Goal: Task Accomplishment & Management: Manage account settings

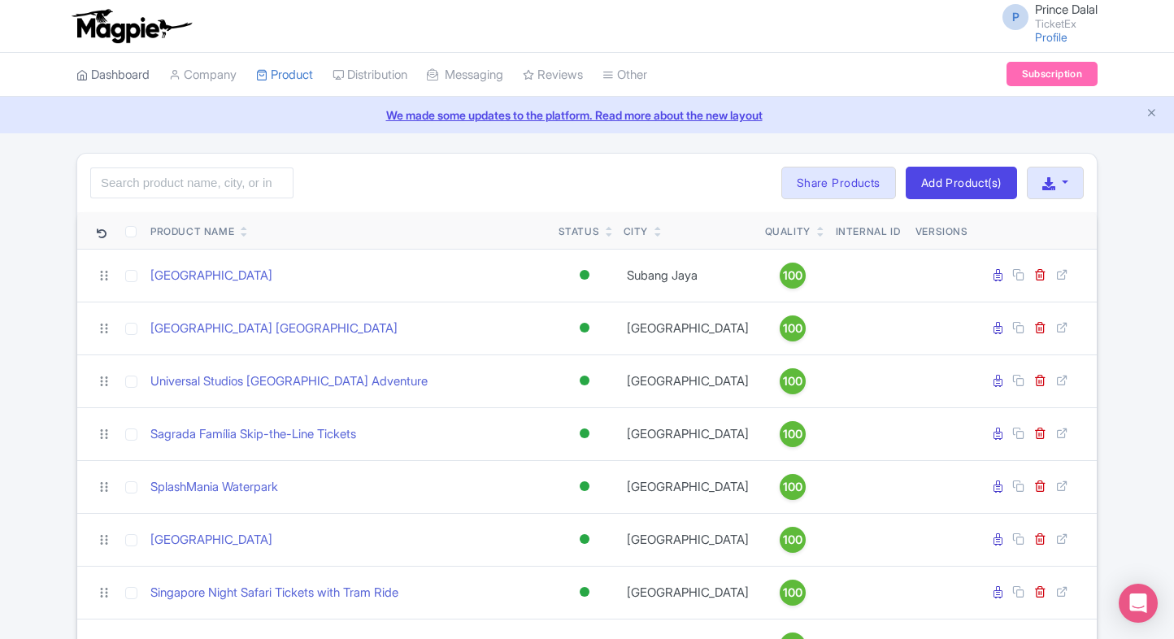
click at [118, 80] on link "Dashboard" at bounding box center [112, 75] width 73 height 45
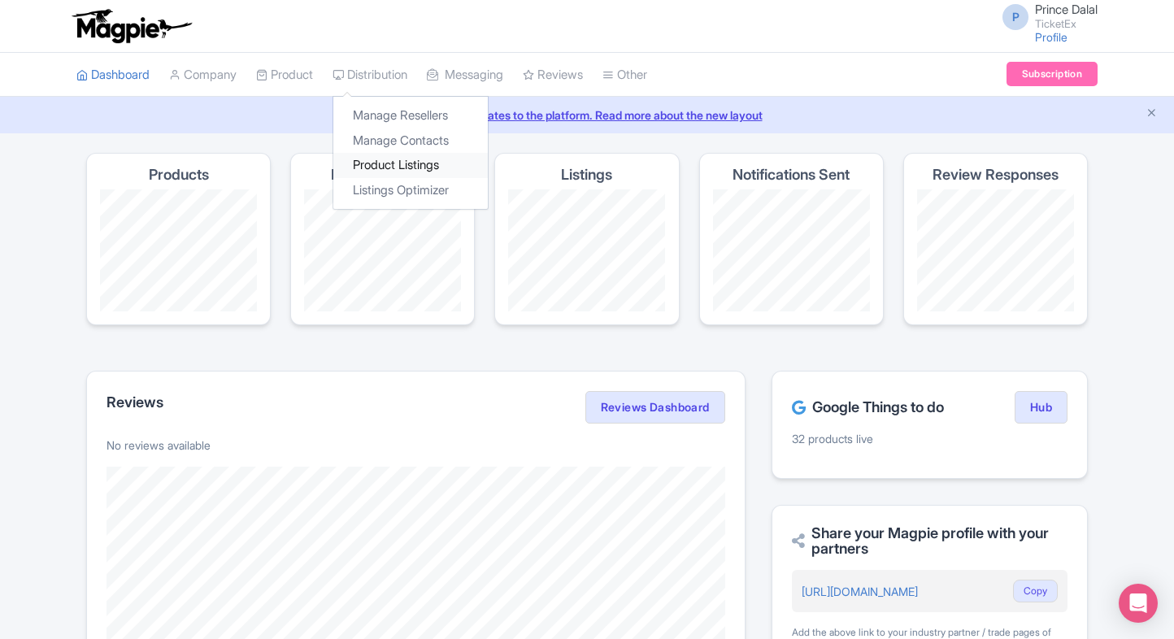
click at [372, 159] on link "Product Listings" at bounding box center [410, 165] width 154 height 25
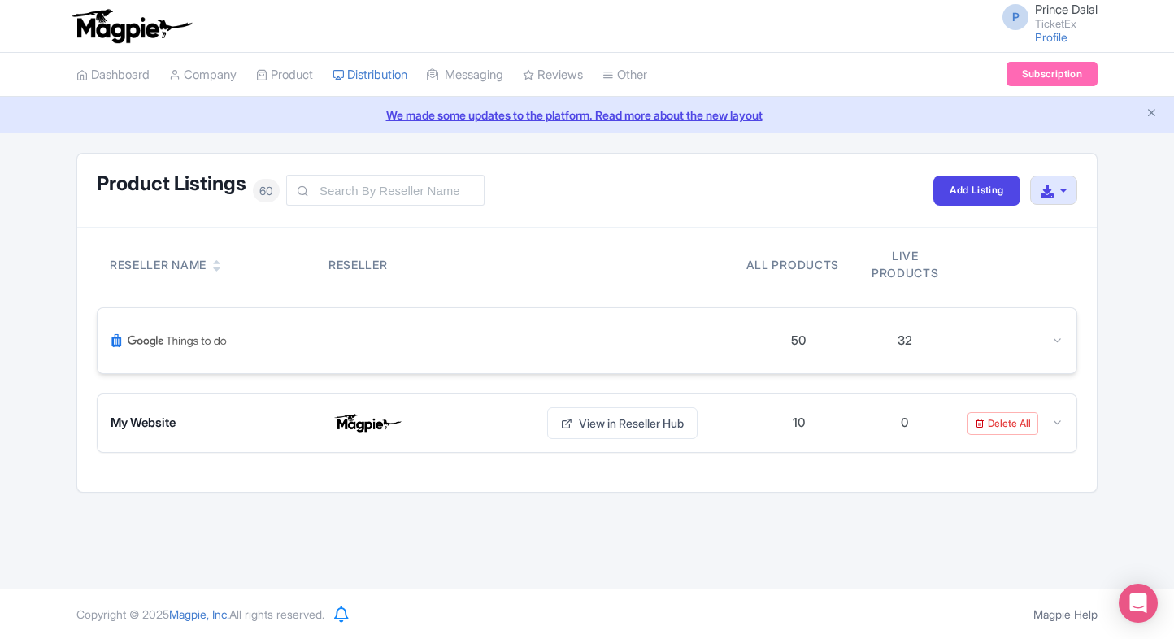
click at [1048, 340] on div at bounding box center [1011, 341] width 106 height 19
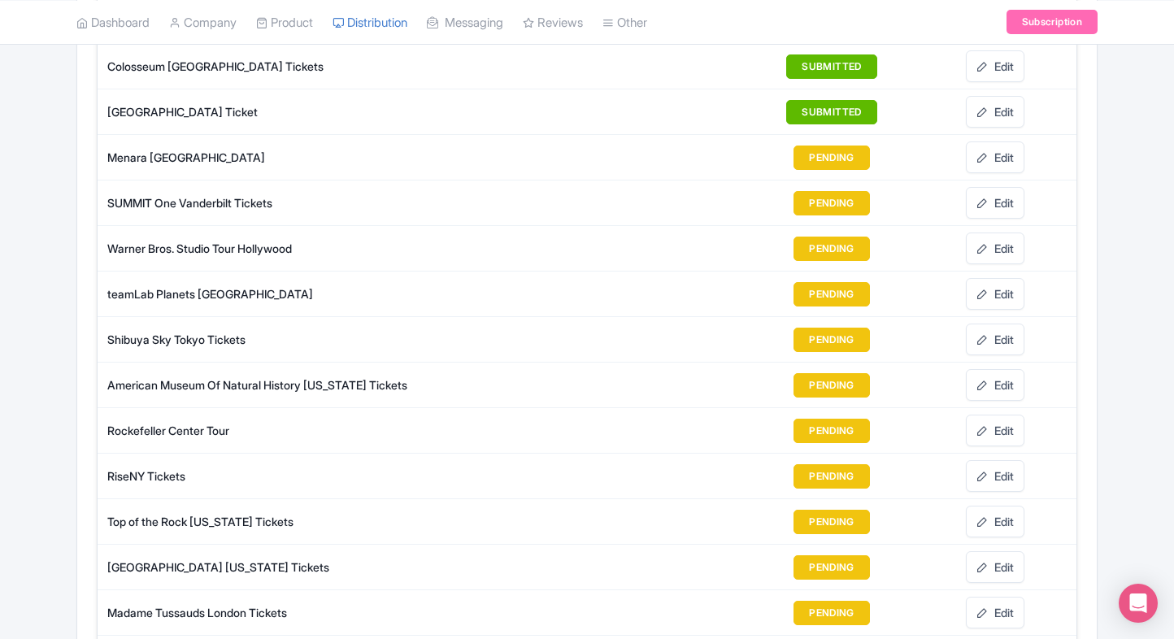
scroll to position [1744, 0]
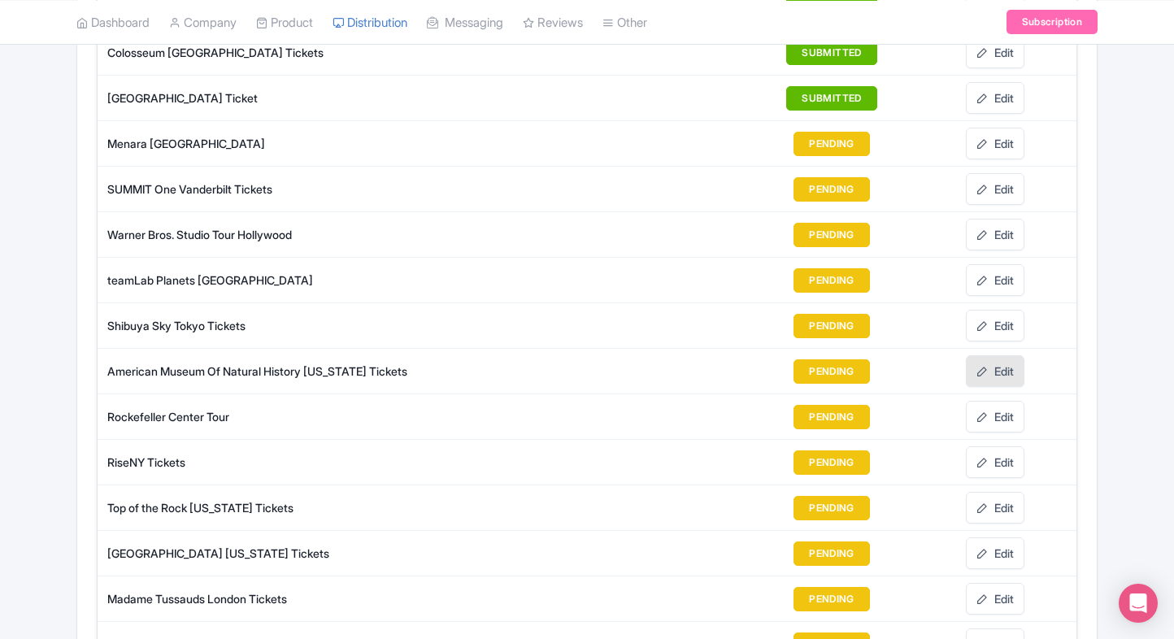
click at [1012, 363] on link "Edit" at bounding box center [995, 371] width 59 height 32
click at [985, 320] on icon at bounding box center [982, 325] width 11 height 11
click at [1018, 401] on link "Edit" at bounding box center [995, 417] width 59 height 32
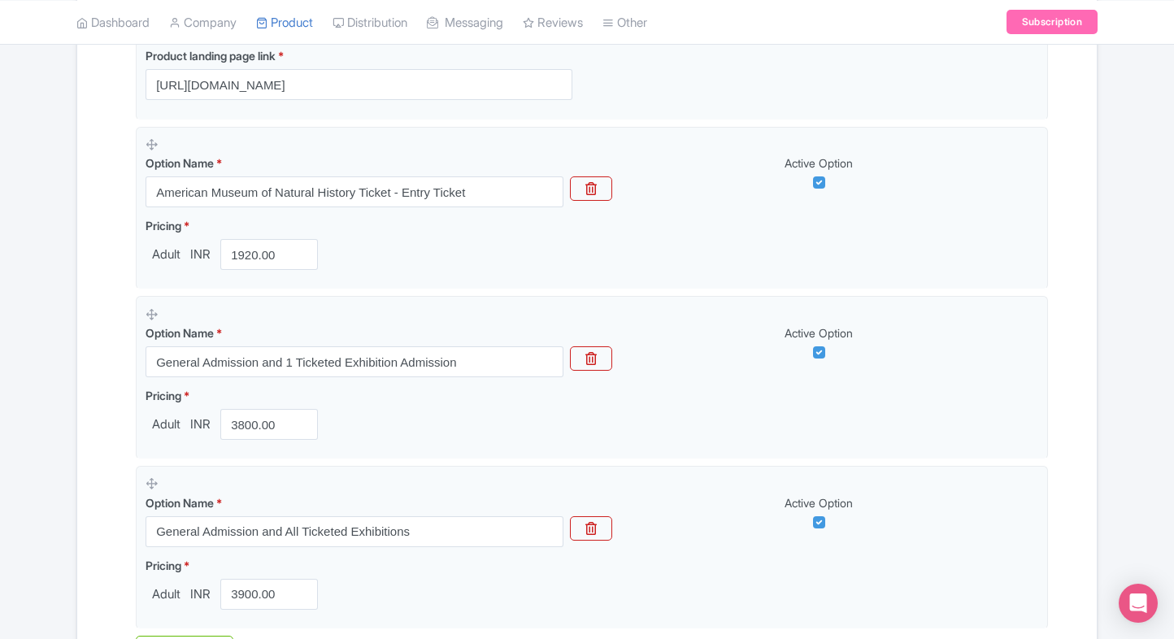
scroll to position [667, 0]
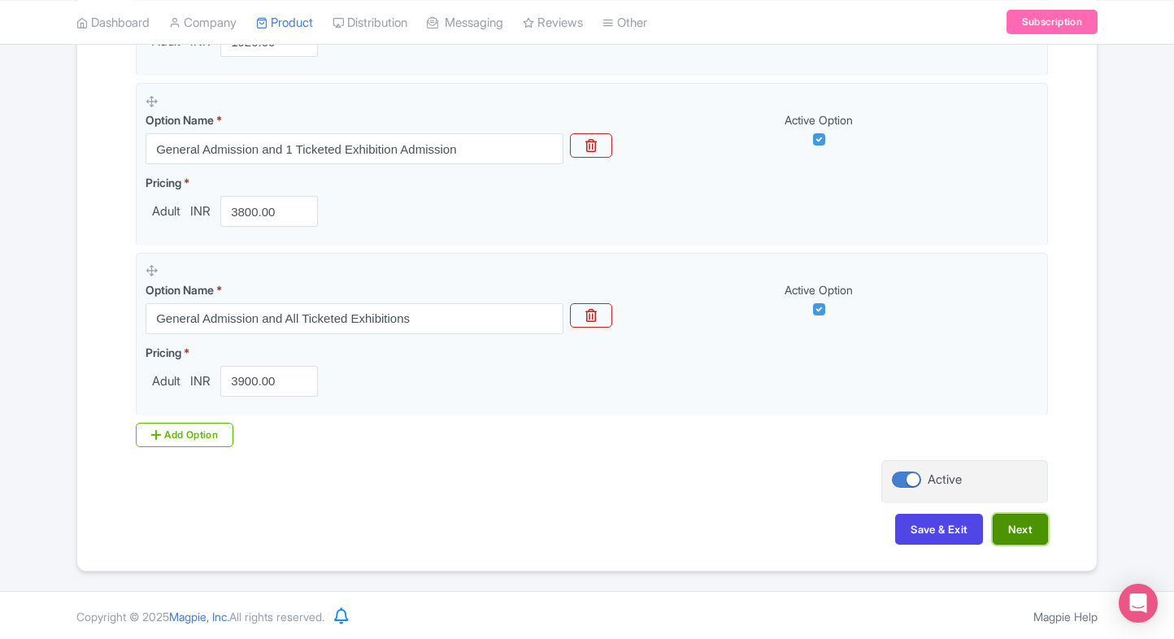
click at [1005, 532] on button "Next" at bounding box center [1020, 529] width 55 height 31
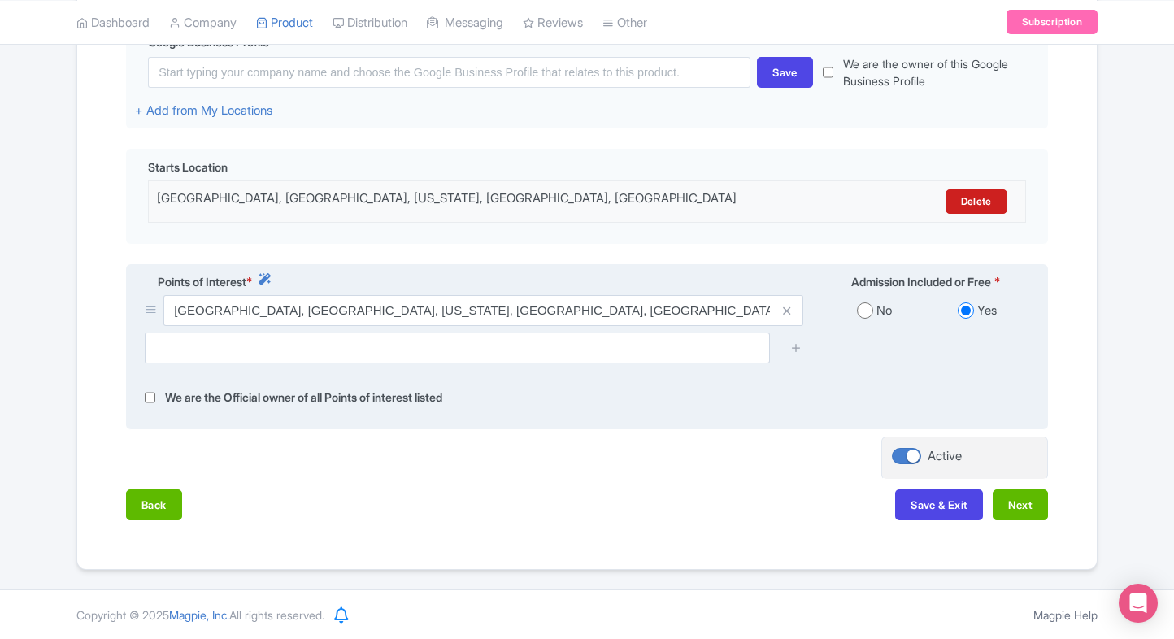
click at [567, 367] on div at bounding box center [587, 354] width 904 height 43
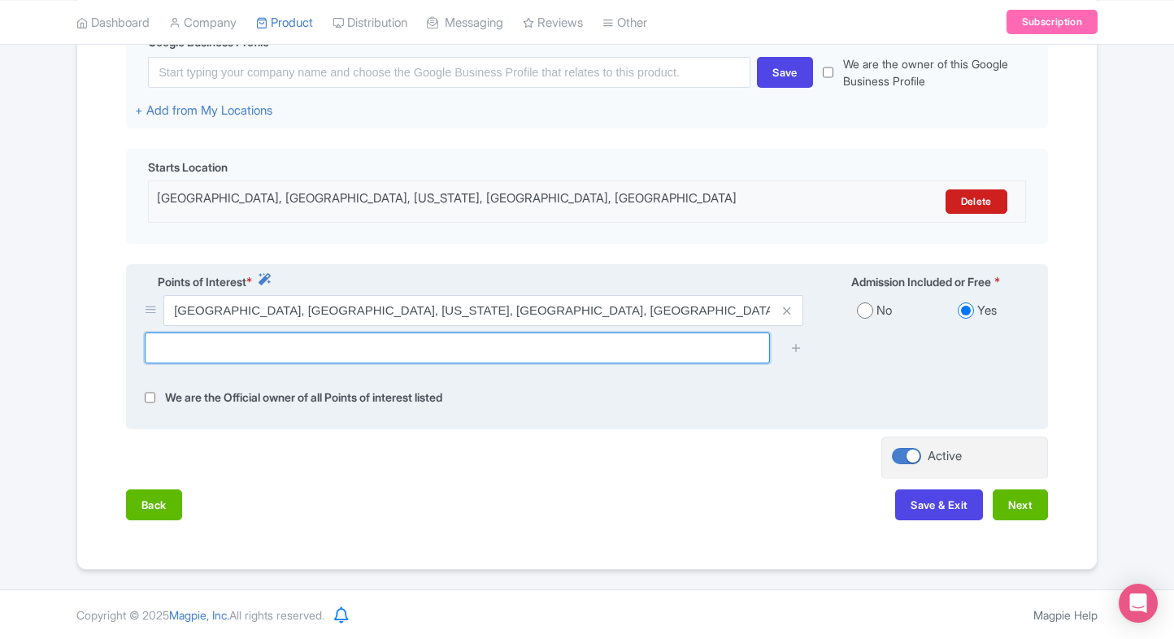
click at [566, 356] on input "text" at bounding box center [457, 348] width 625 height 31
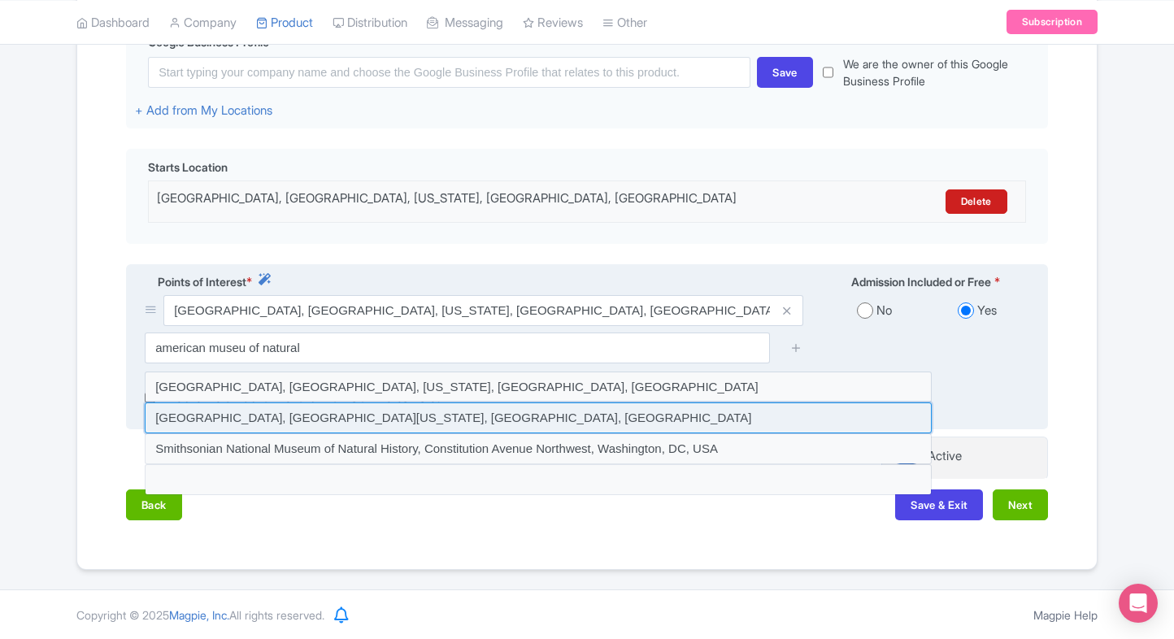
click at [437, 420] on input at bounding box center [538, 417] width 787 height 31
type input "American Museum of Natural History, West 81st Street, New York, NY, USA"
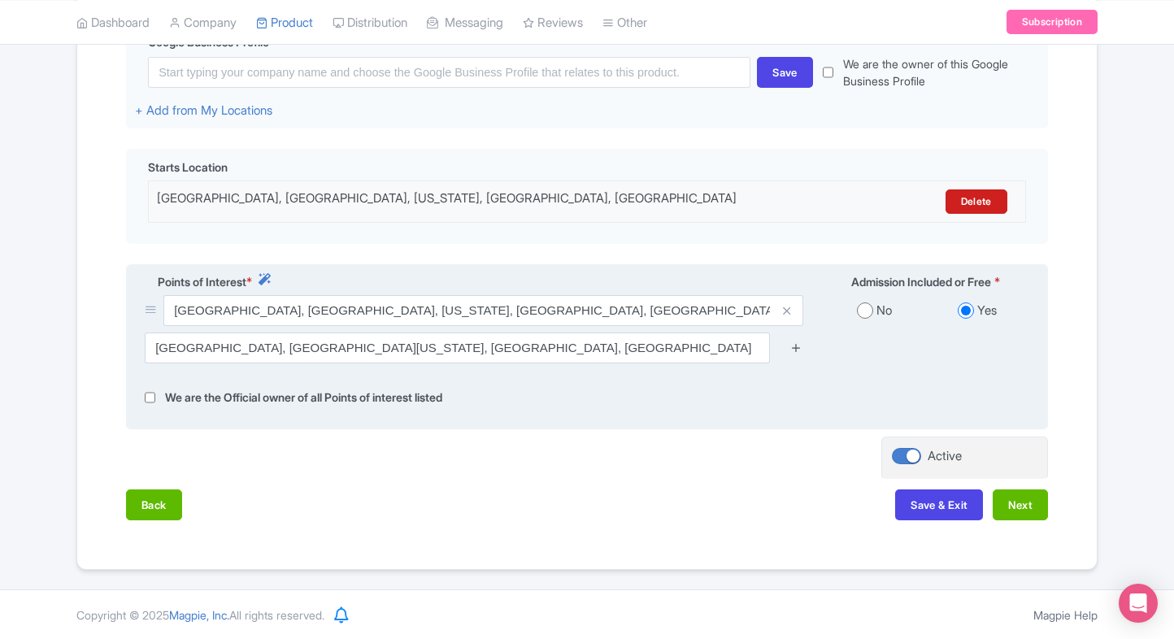
click at [792, 347] on icon at bounding box center [796, 348] width 12 height 12
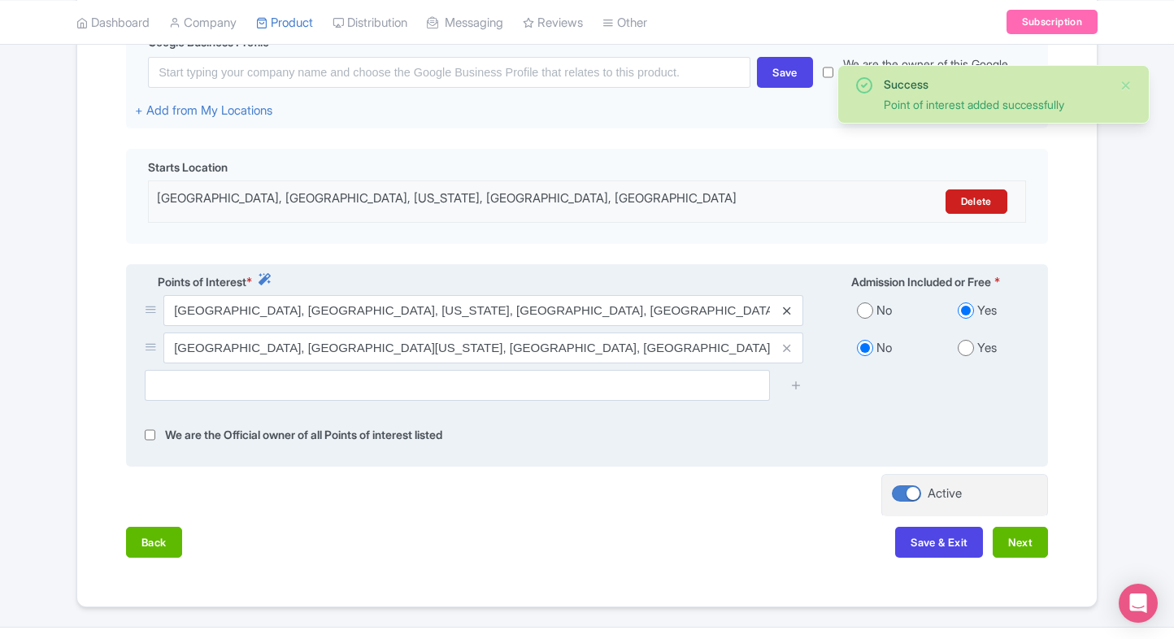
click at [784, 307] on icon at bounding box center [786, 311] width 7 height 12
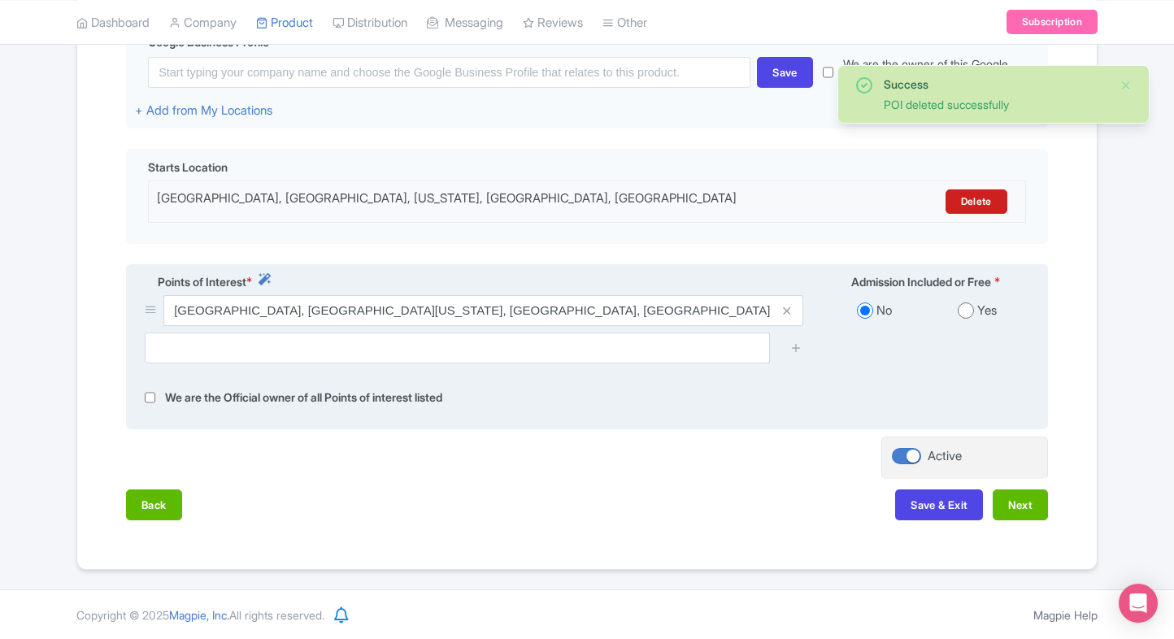
click at [966, 320] on div "Yes" at bounding box center [977, 311] width 103 height 19
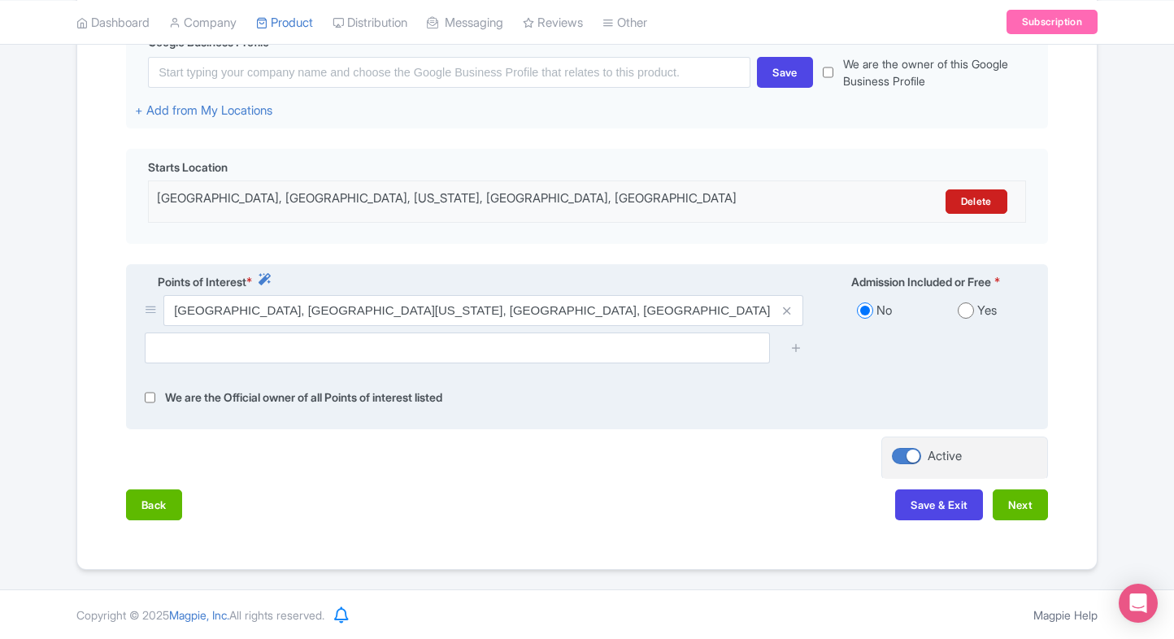
click at [964, 314] on input "radio" at bounding box center [966, 310] width 16 height 16
radio input "true"
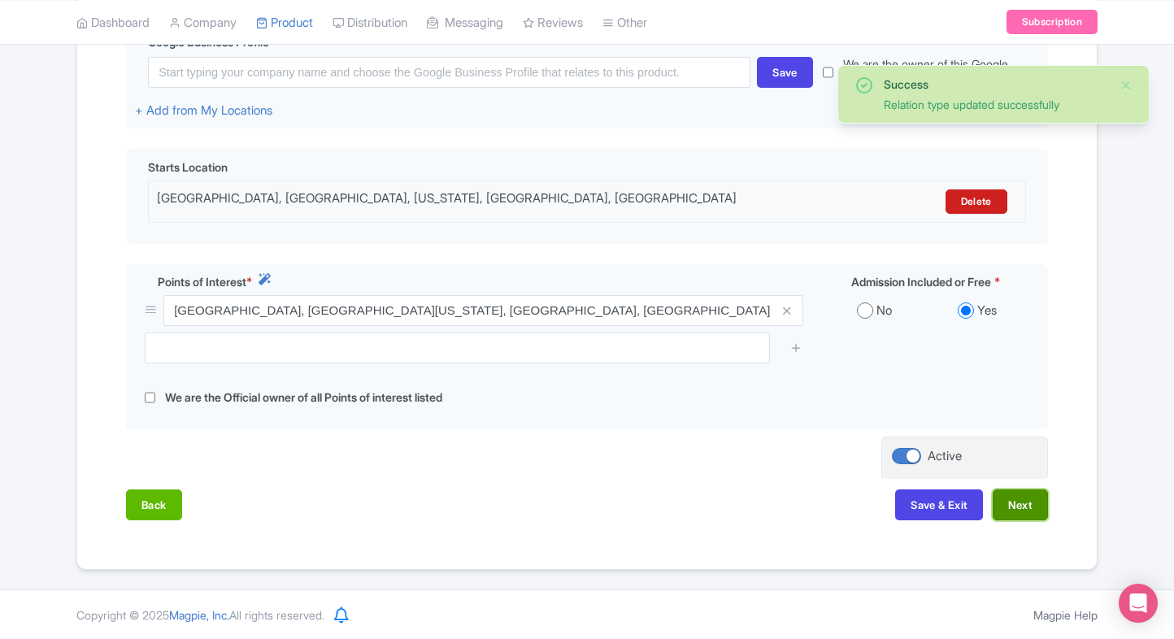
click at [1018, 499] on button "Next" at bounding box center [1020, 504] width 55 height 31
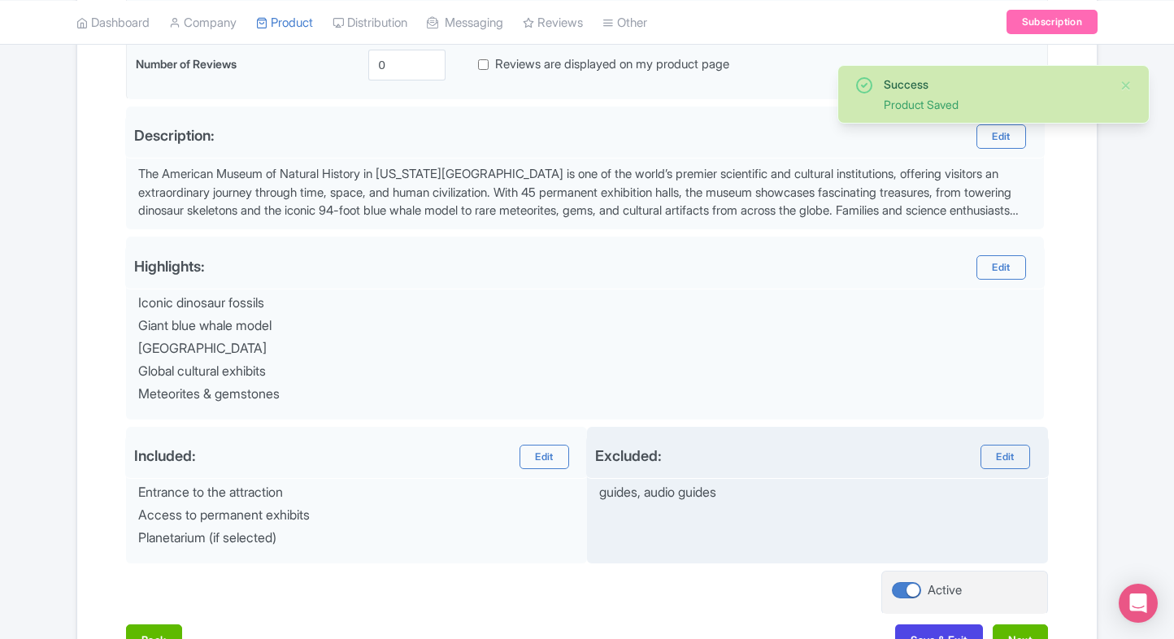
scroll to position [476, 0]
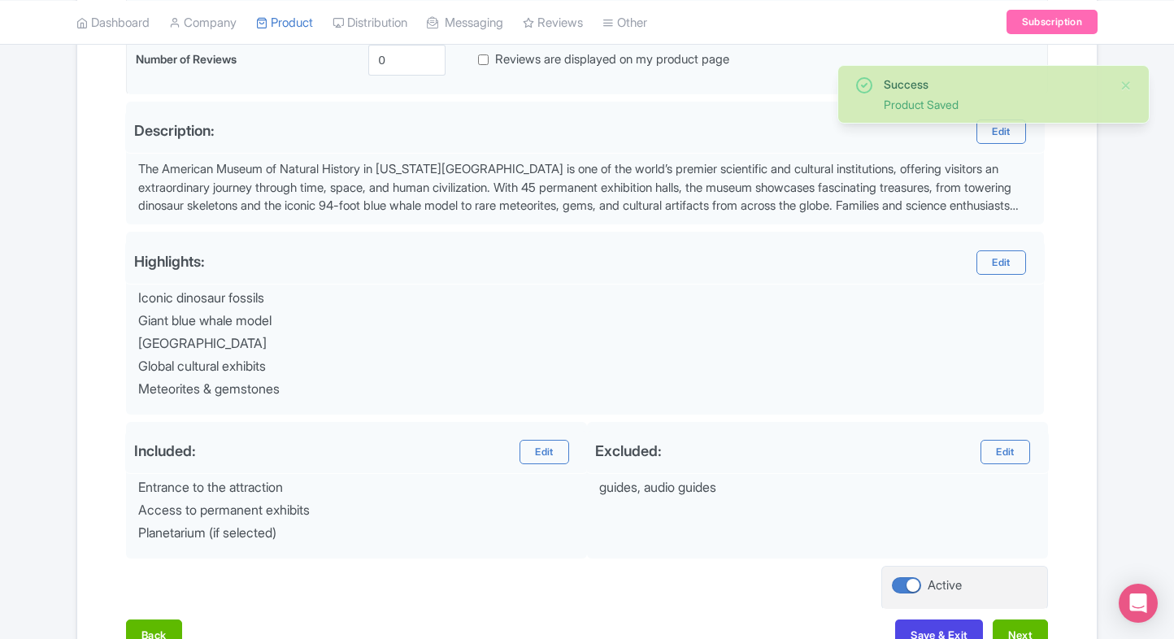
click at [1016, 615] on div "Name & Price Locations Description & Reviews Images & Categories Complete Edit …" at bounding box center [587, 241] width 1000 height 851
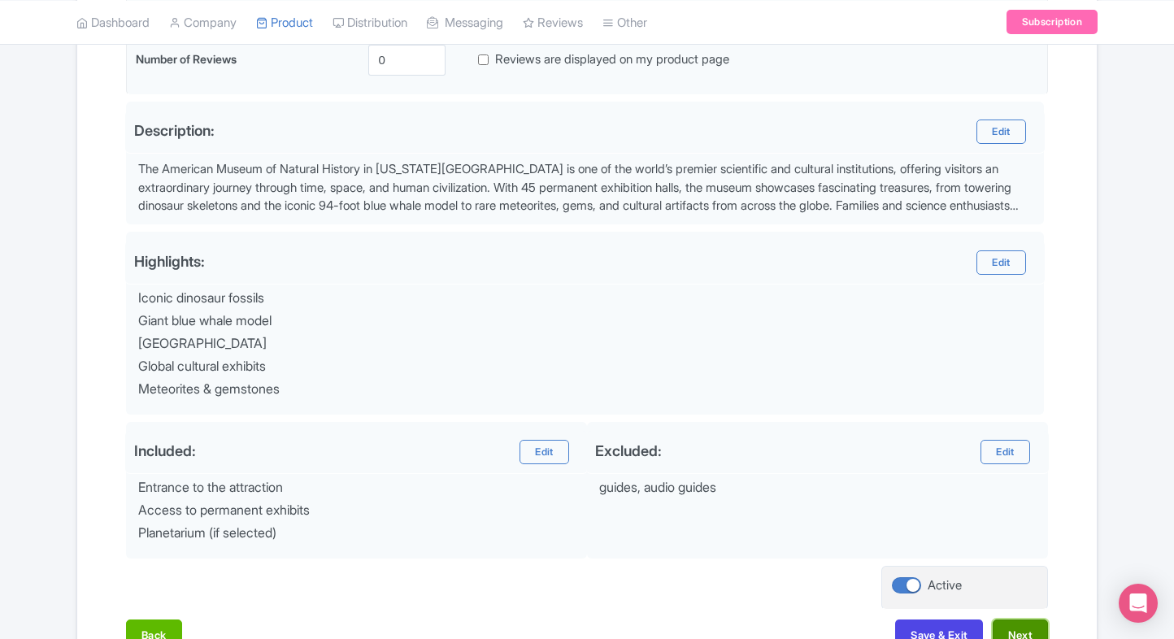
click at [1014, 623] on button "Next" at bounding box center [1020, 635] width 55 height 31
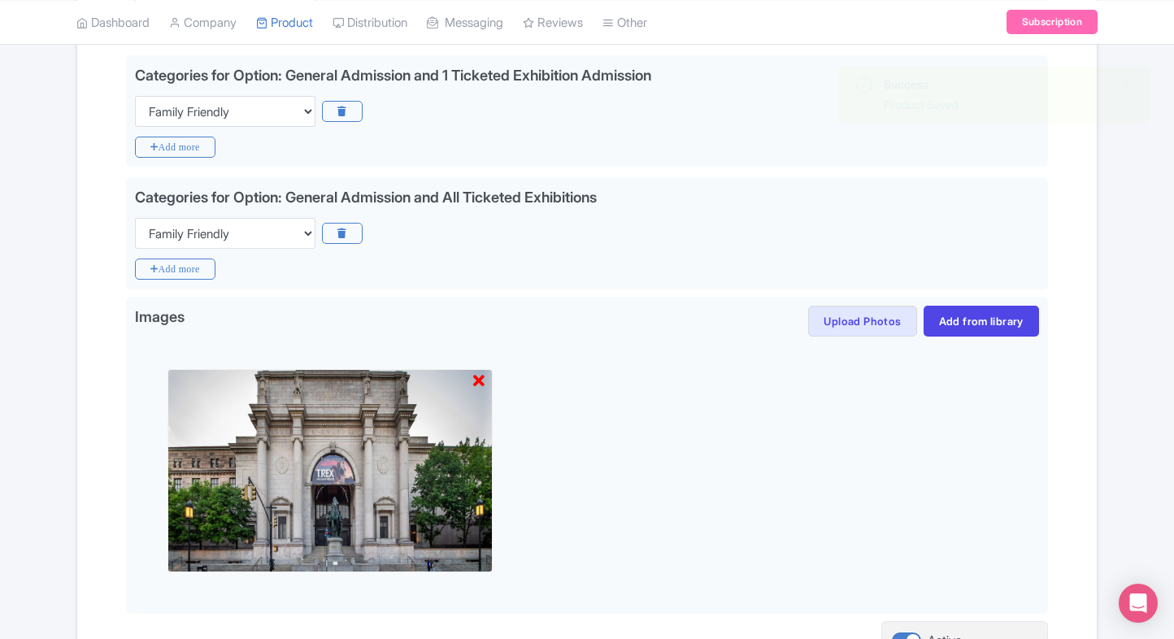
scroll to position [670, 0]
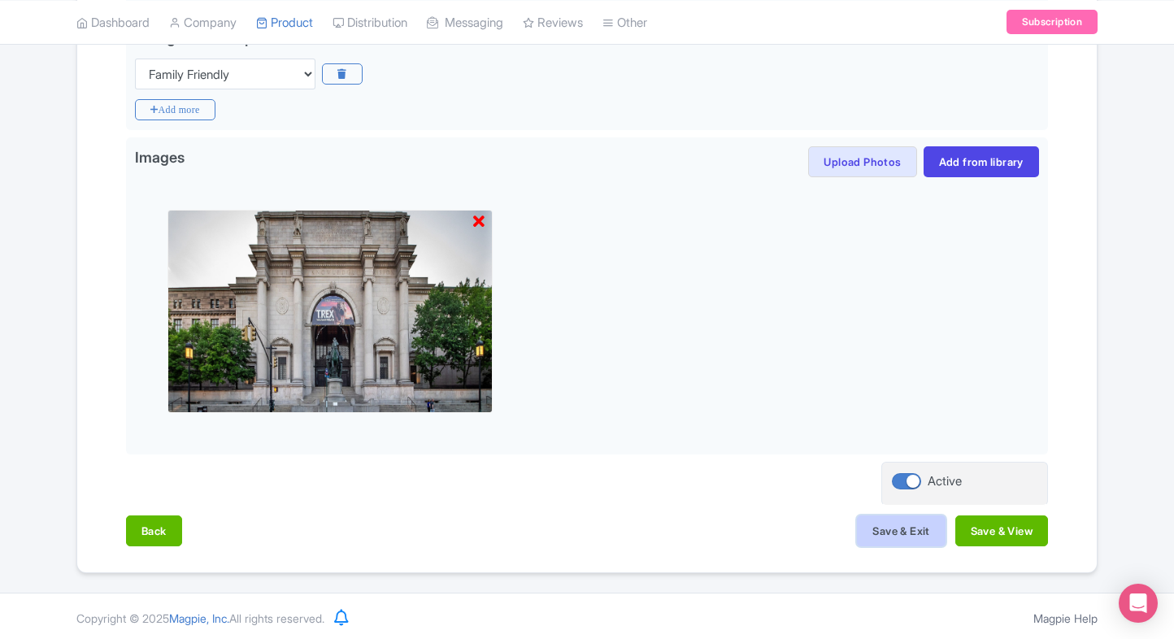
click at [877, 542] on button "Save & Exit" at bounding box center [901, 531] width 88 height 31
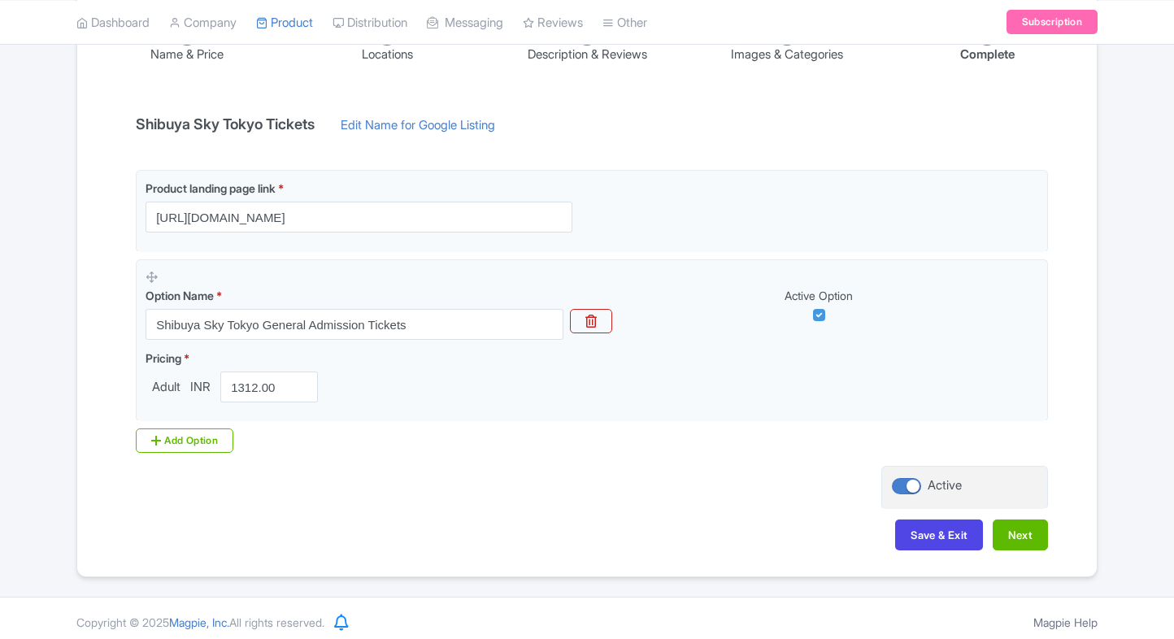
scroll to position [305, 0]
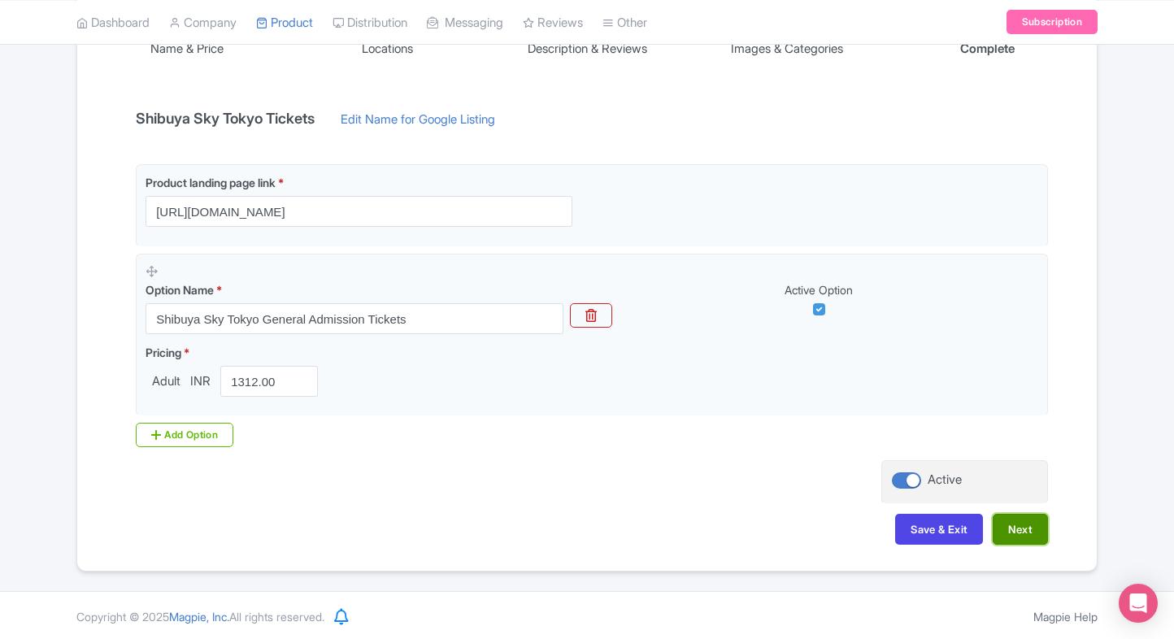
click at [1023, 522] on button "Next" at bounding box center [1020, 529] width 55 height 31
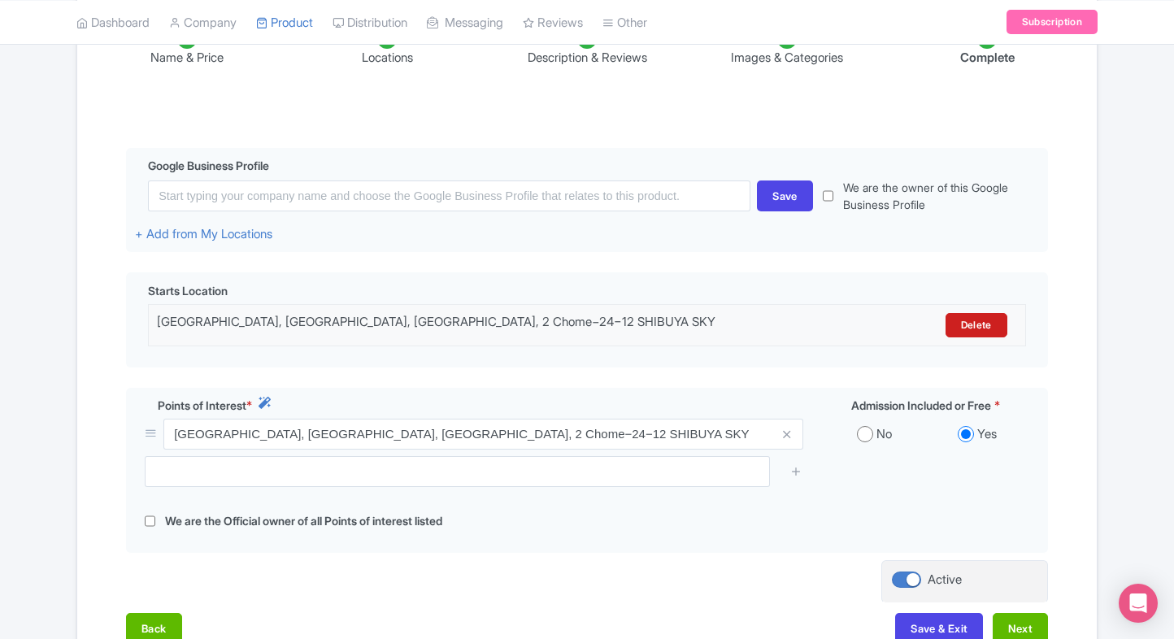
scroll to position [297, 0]
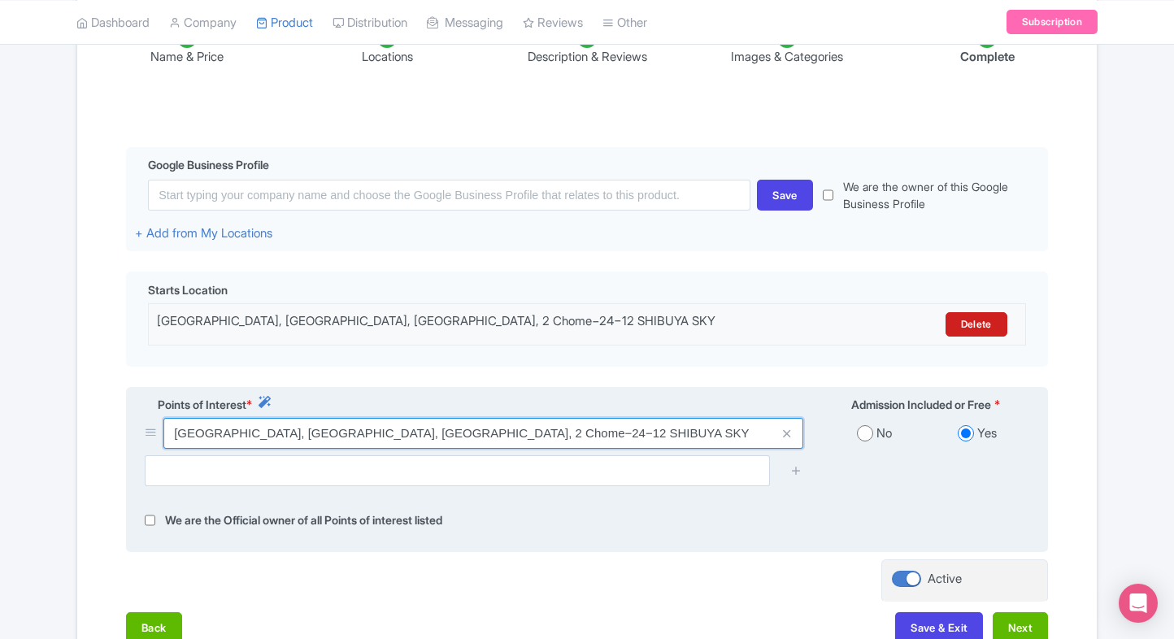
click at [263, 437] on input "Japan, Tokyo, Shibuya, 2 Chome−24−12 SHIBUYA SKY" at bounding box center [483, 433] width 640 height 31
paste input "〒150-6145 Tokyo, Shibuya, 2 Chome−24−12 スクランブルスクエア 14階・45階 46階・屋上"
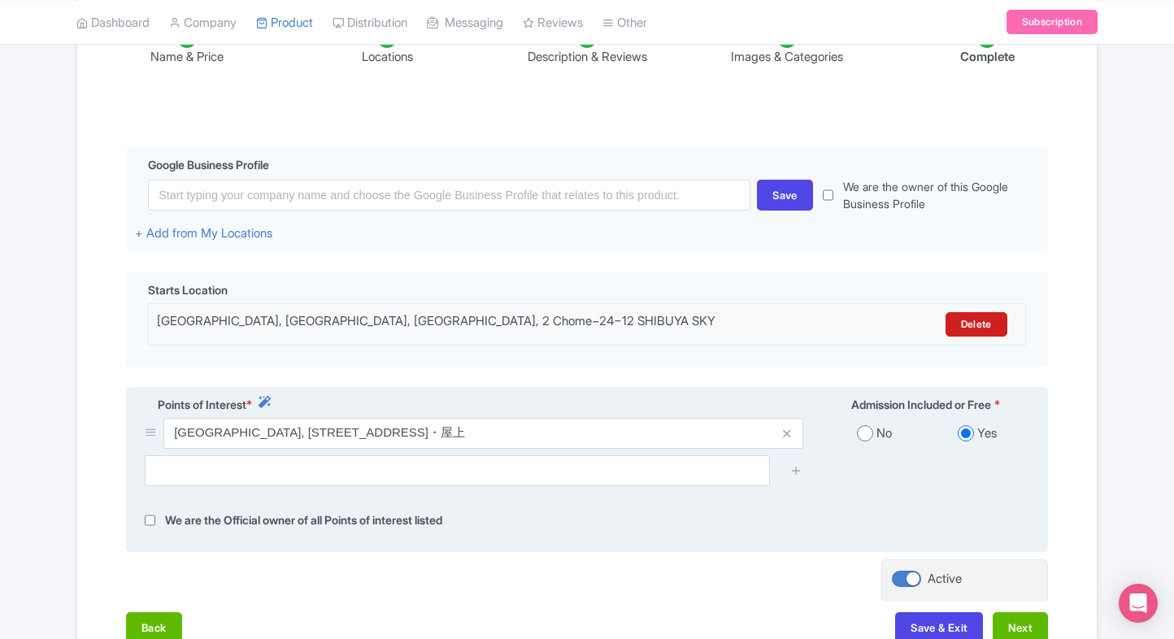
click at [459, 453] on div "Japan, 〒150-6145 Tokyo, Shibuya, 2 Chome−24−12 スクランブルスクエア 14階・45階 46階・屋上" at bounding box center [474, 436] width 678 height 37
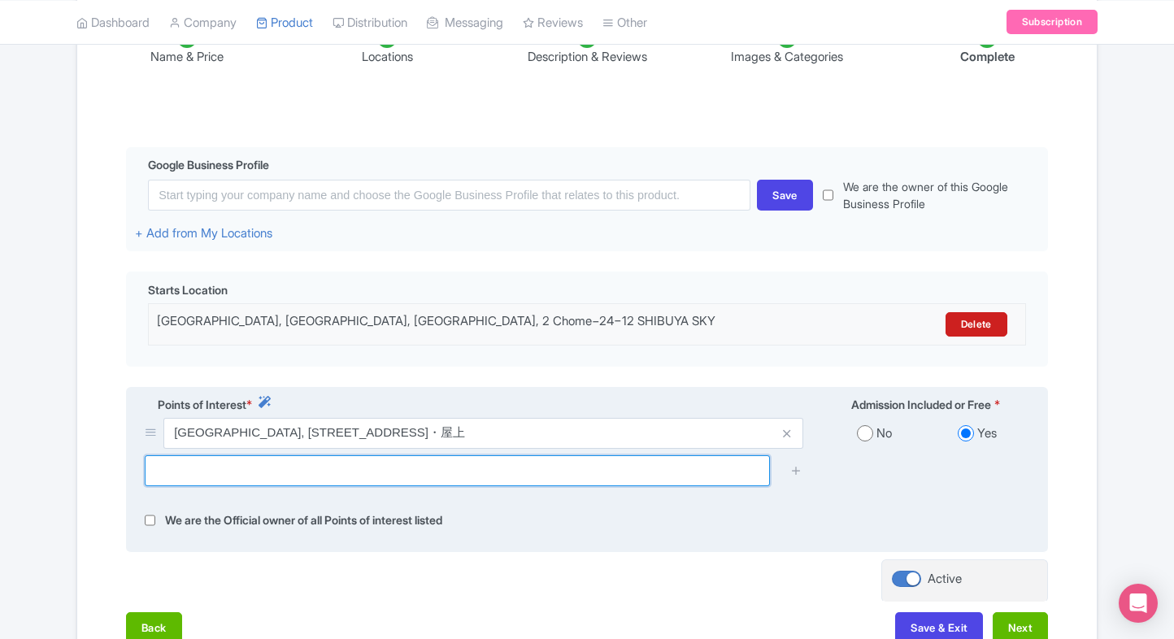
click at [485, 472] on input "text" at bounding box center [457, 470] width 625 height 31
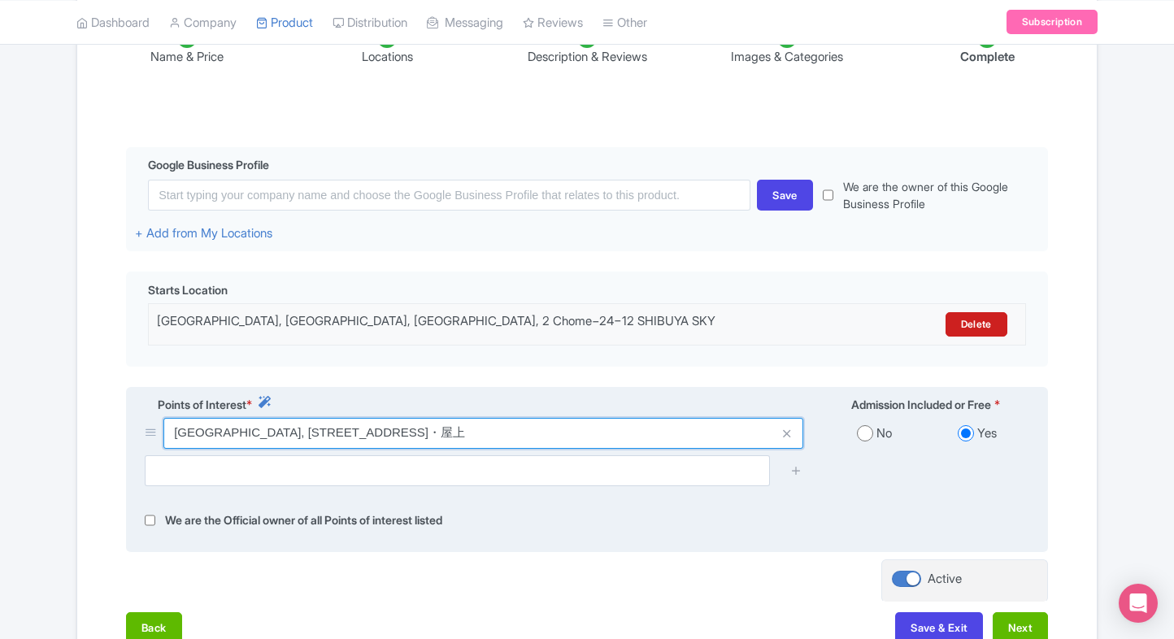
click at [507, 446] on input "Japan, 〒150-6145 Tokyo, Shibuya, 2 Chome−24−12 スクランブルスクエア 14階・45階 46階・屋上" at bounding box center [483, 433] width 640 height 31
type input "Japan, Tokyo, Shibuya, 2 Chome−24−12 SHIBUYA SKY"
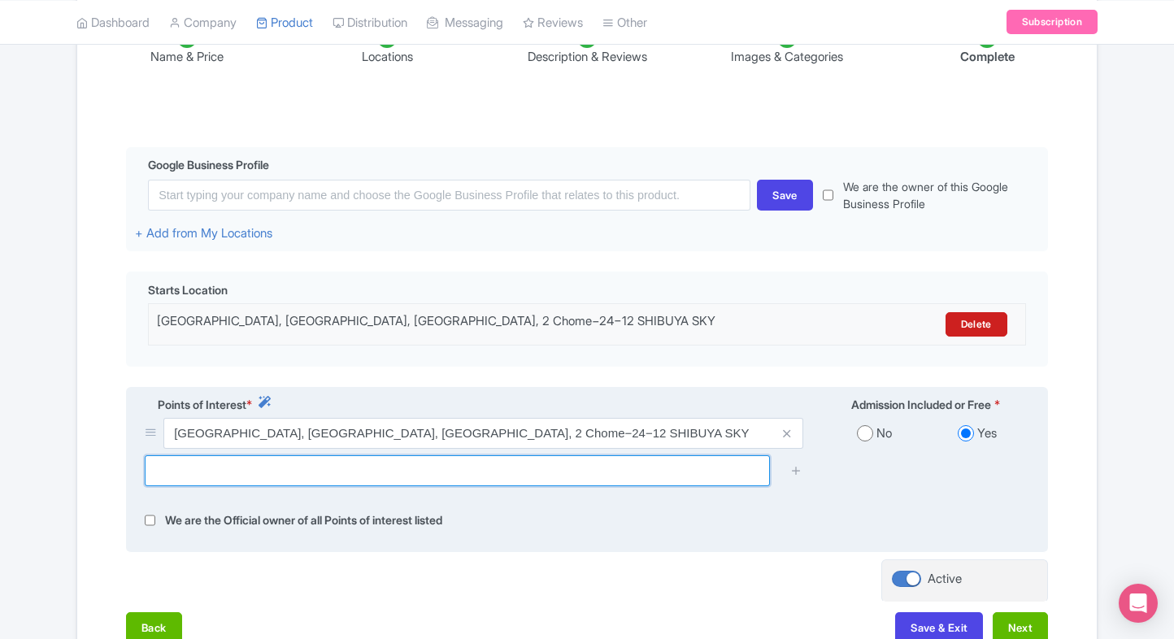
click at [500, 481] on input "text" at bounding box center [457, 470] width 625 height 31
paste input "Japan, 〒150-6145 Tokyo, Shibuya, 2 Chome−24−12 スクランブルスクエア 14階・45階 46階・屋上"
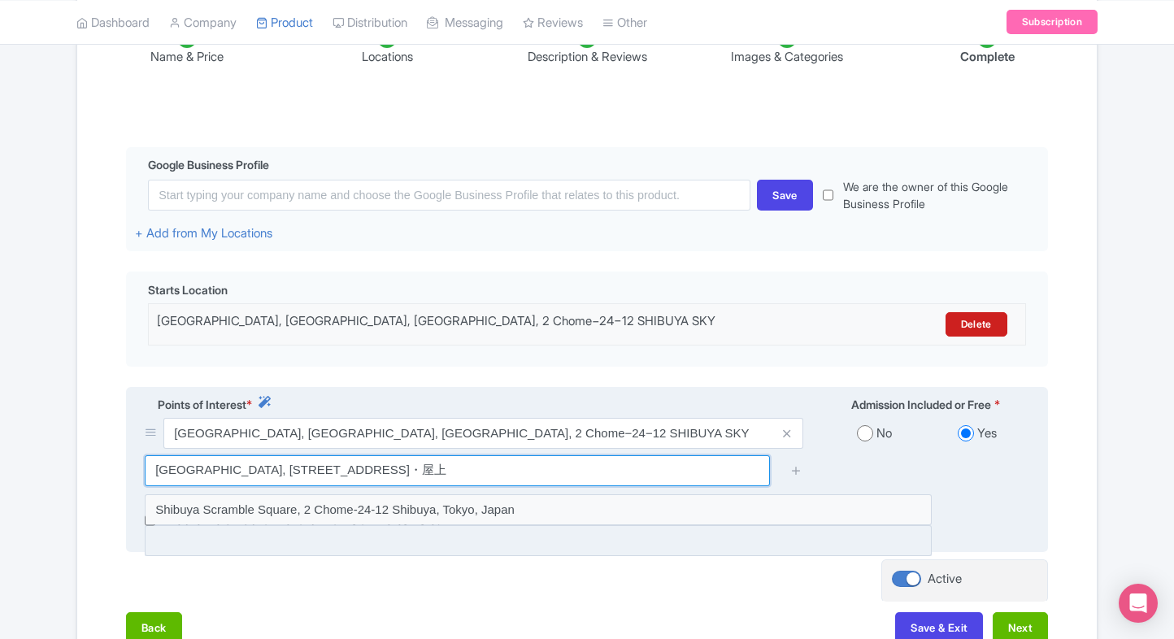
type input "Japan, 〒150-6145 Tokyo, Shibuya, 2 Chome−24−12 スクランブルスクエア 14階・45階 46階・屋上"
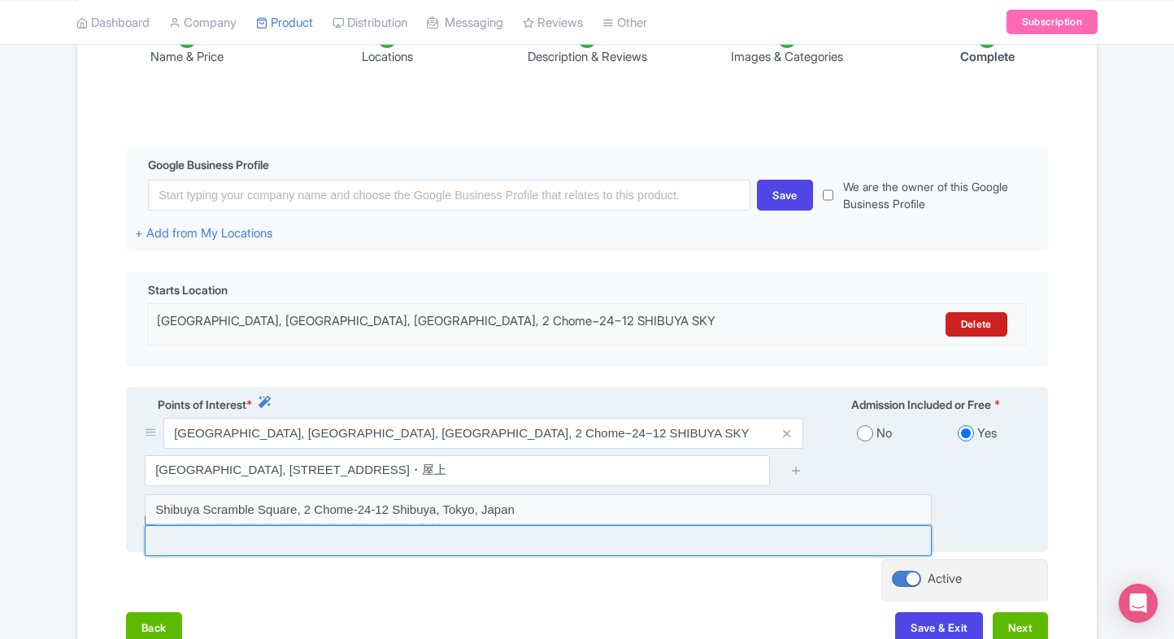
click at [511, 542] on input at bounding box center [538, 540] width 787 height 31
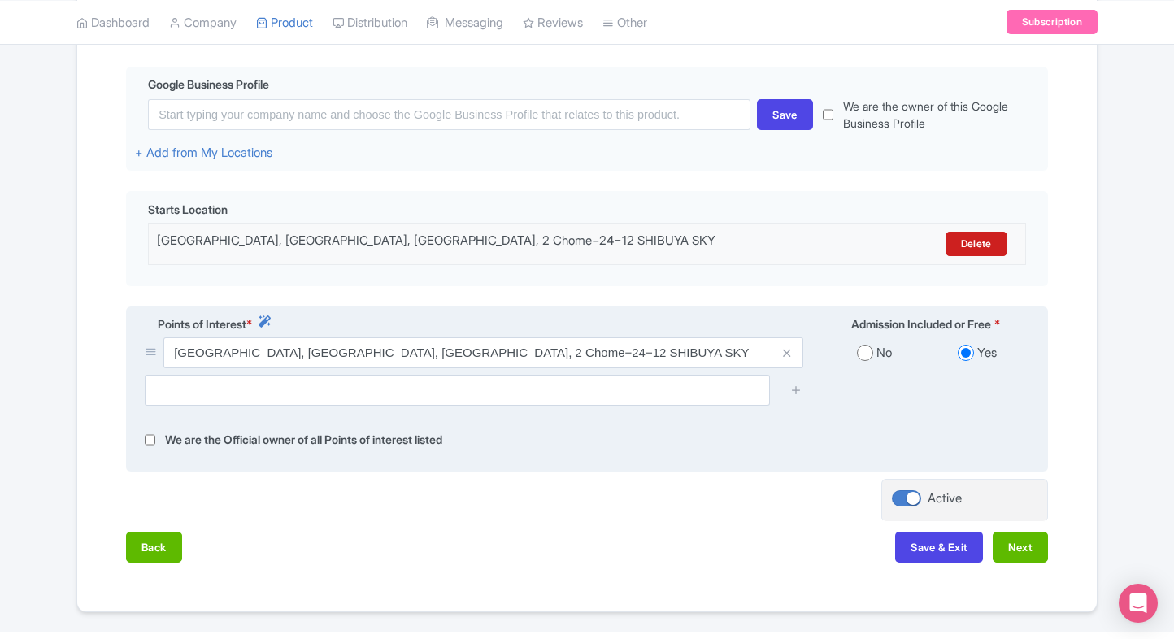
scroll to position [420, 0]
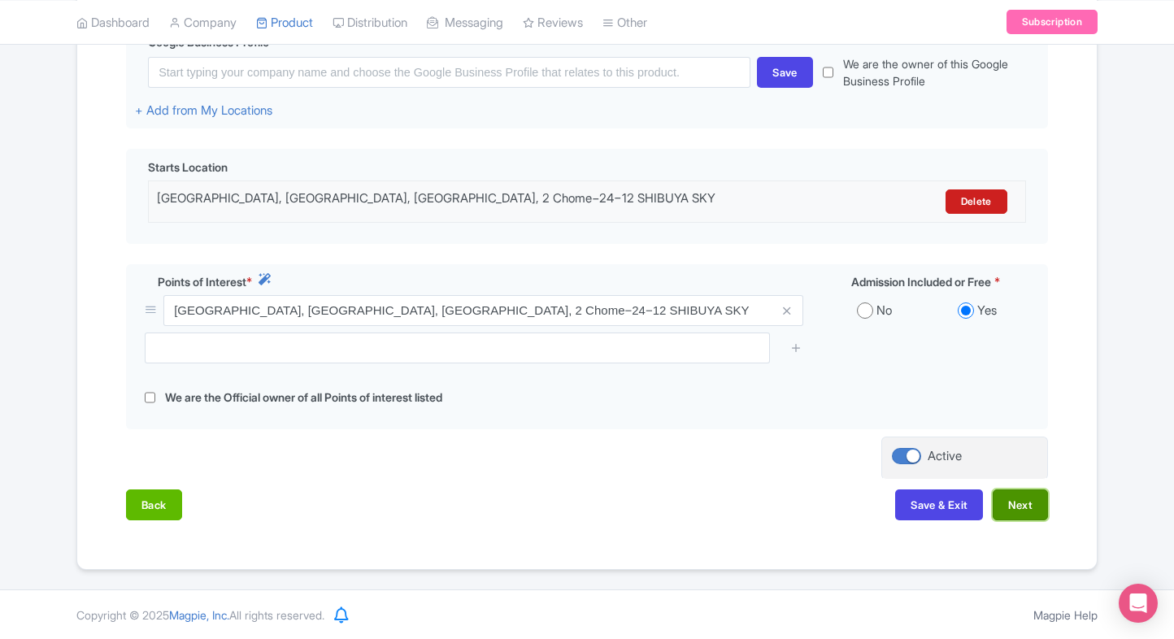
click at [1021, 496] on button "Next" at bounding box center [1020, 504] width 55 height 31
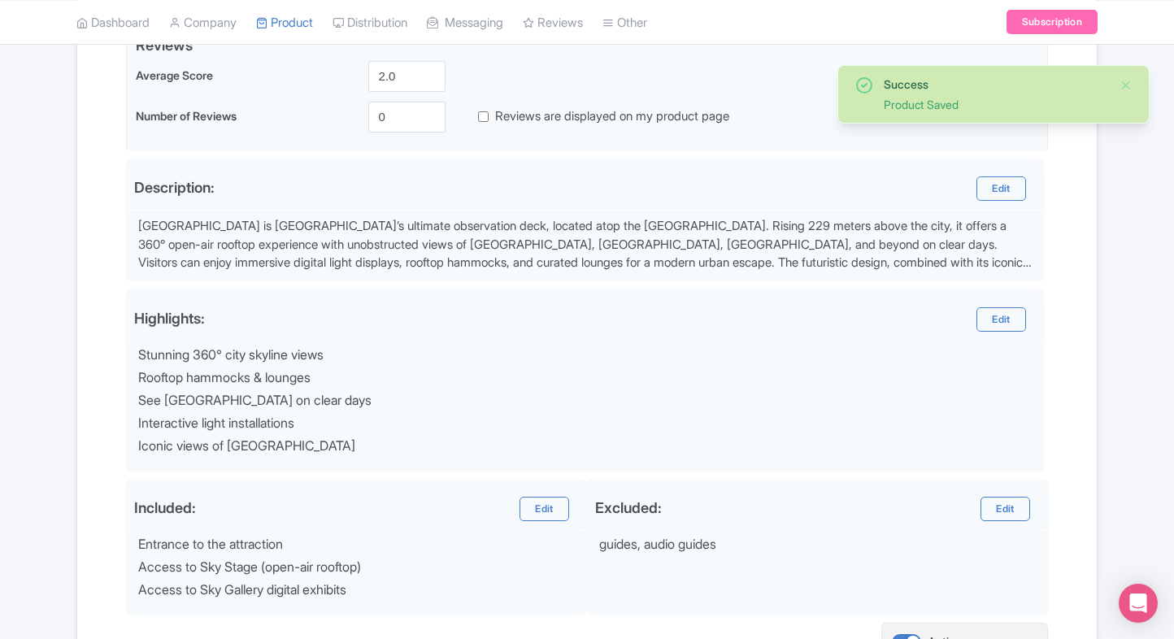
scroll to position [580, 0]
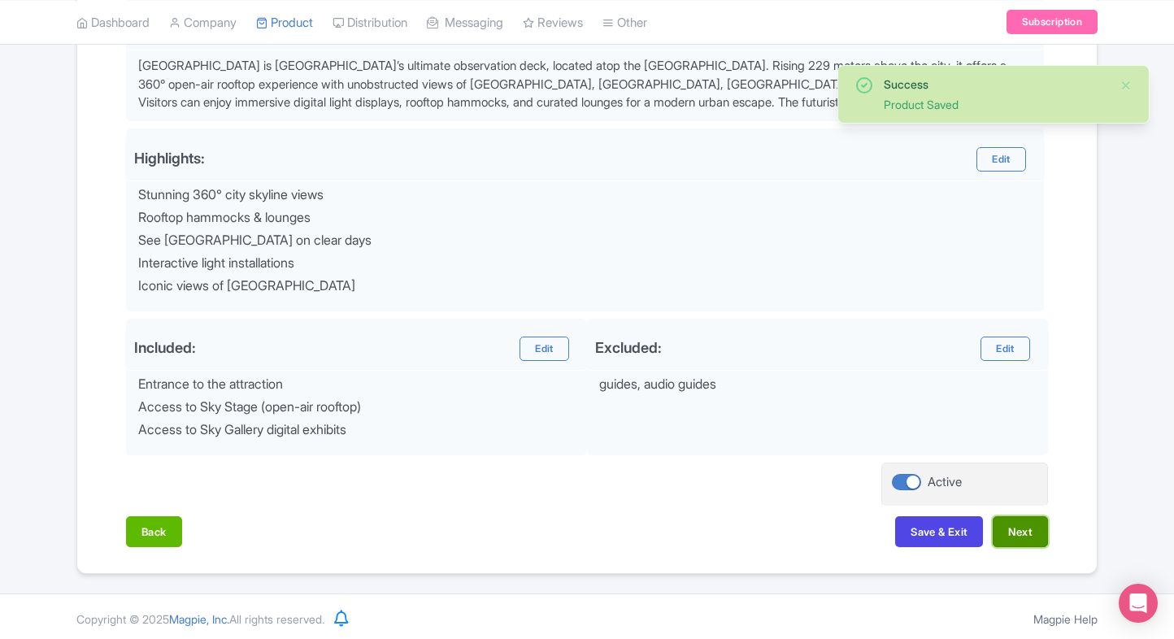
click at [1028, 529] on button "Next" at bounding box center [1020, 531] width 55 height 31
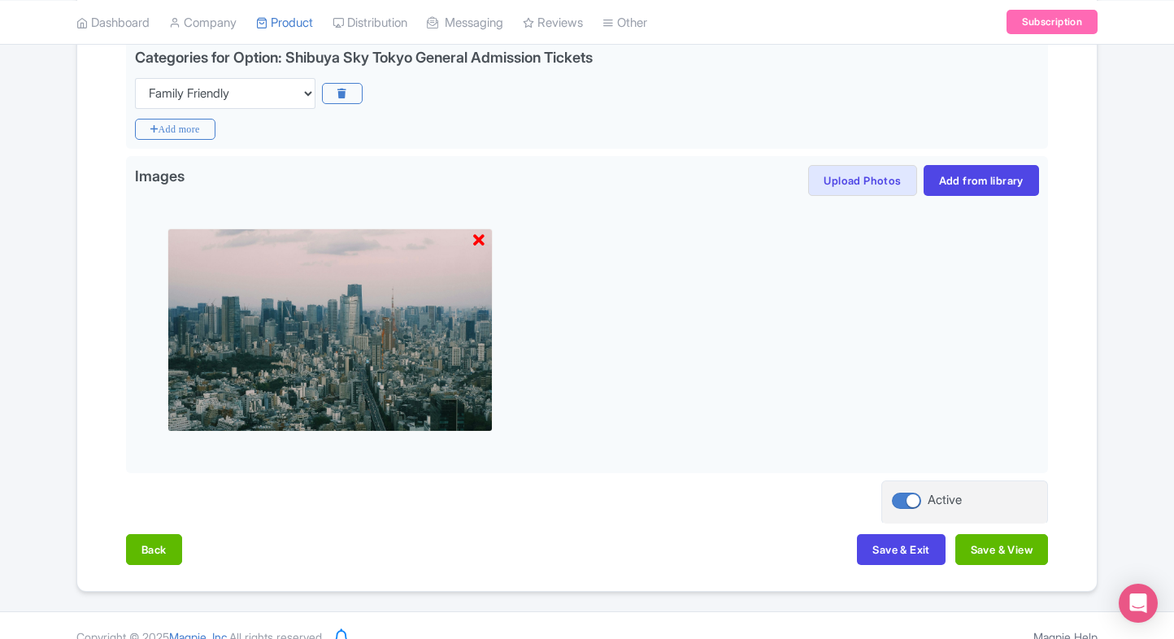
scroll to position [426, 0]
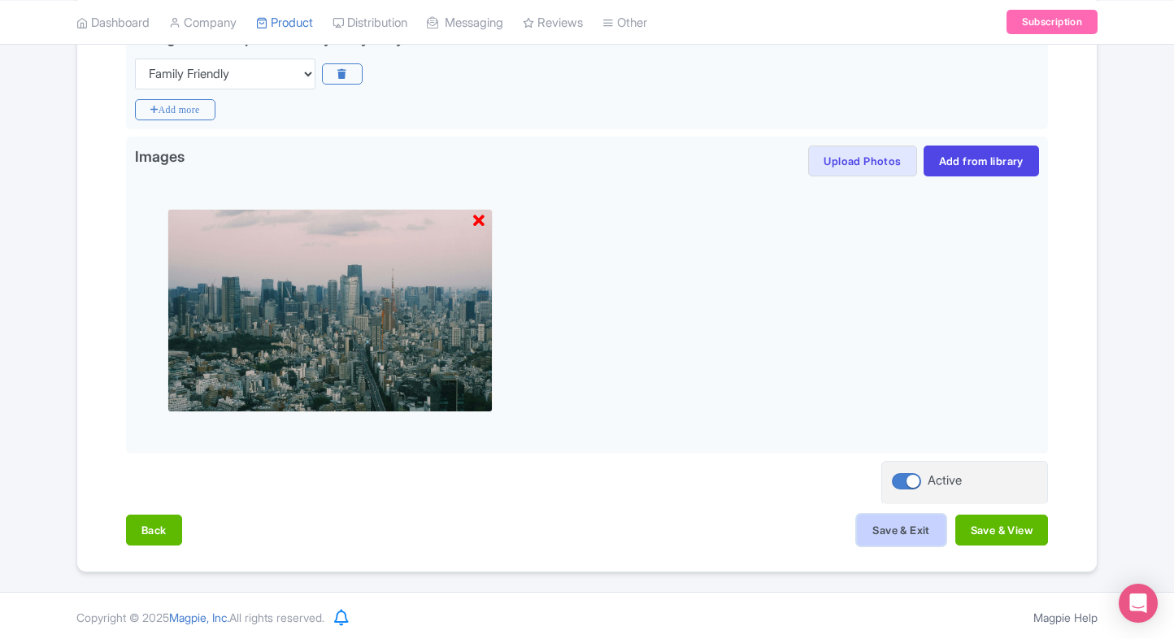
click at [871, 516] on button "Save & Exit" at bounding box center [901, 530] width 88 height 31
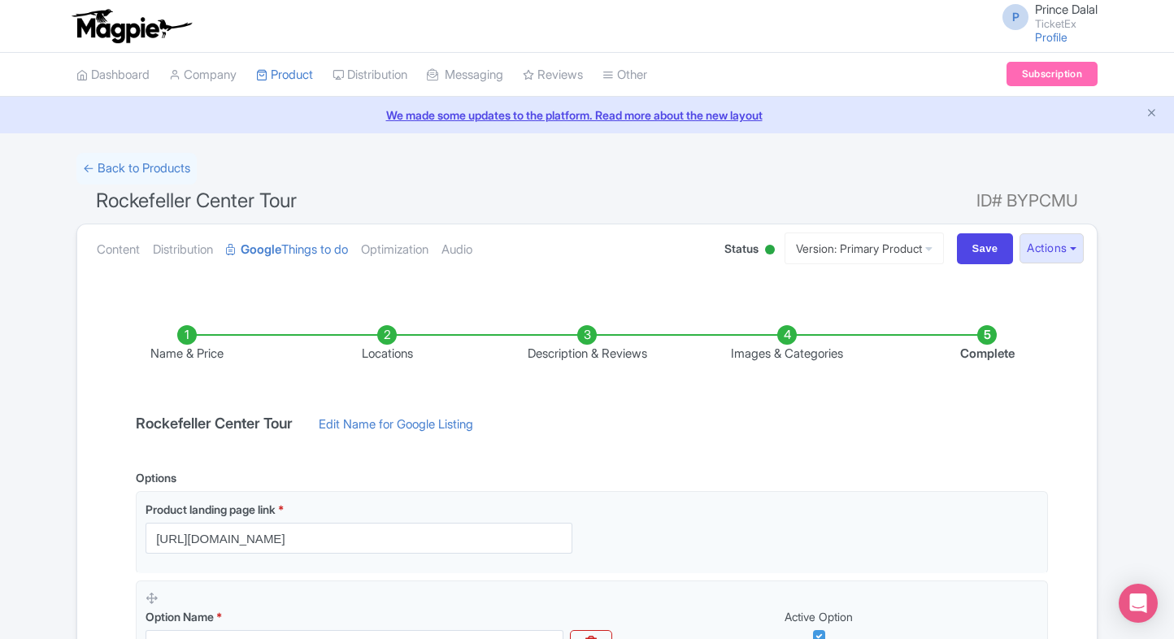
scroll to position [497, 0]
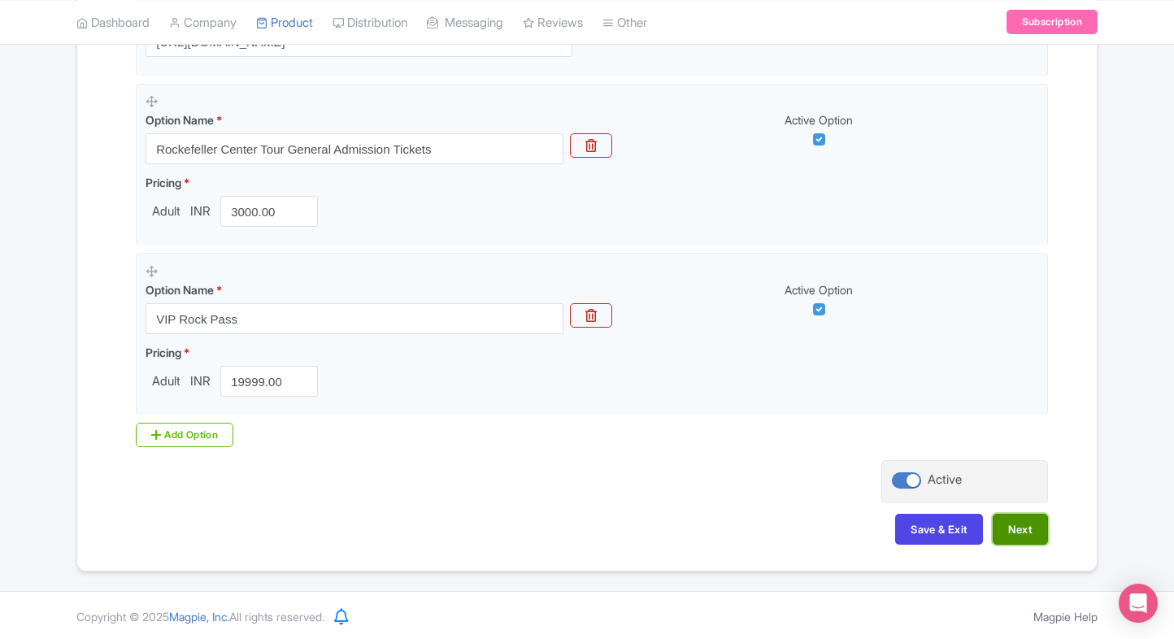
click at [1014, 524] on button "Next" at bounding box center [1020, 529] width 55 height 31
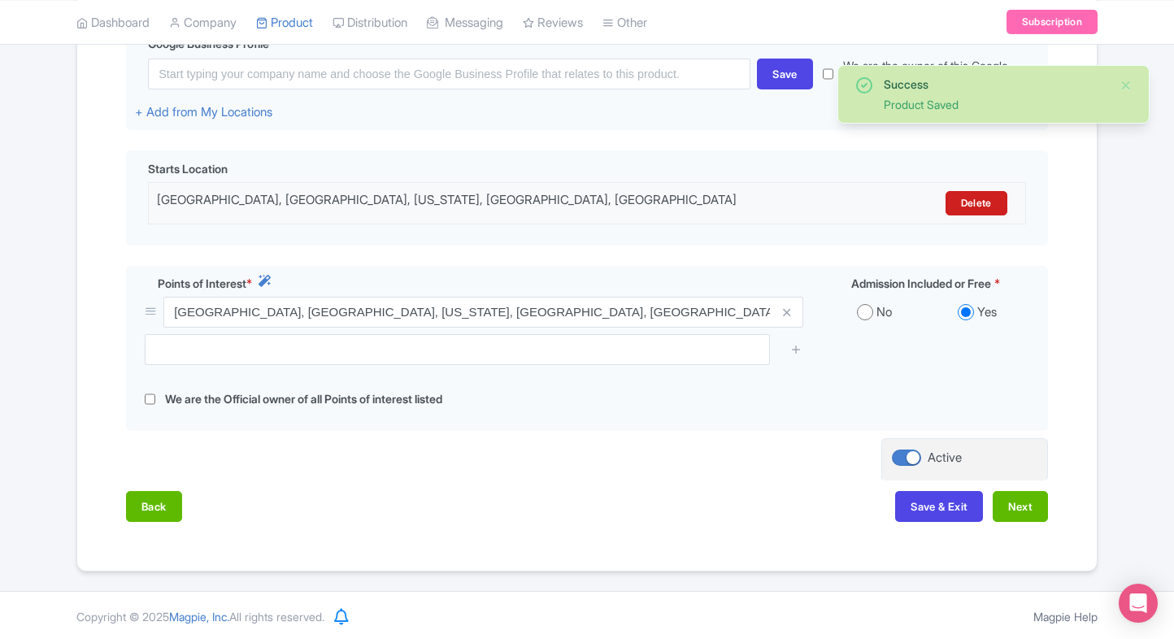
scroll to position [420, 0]
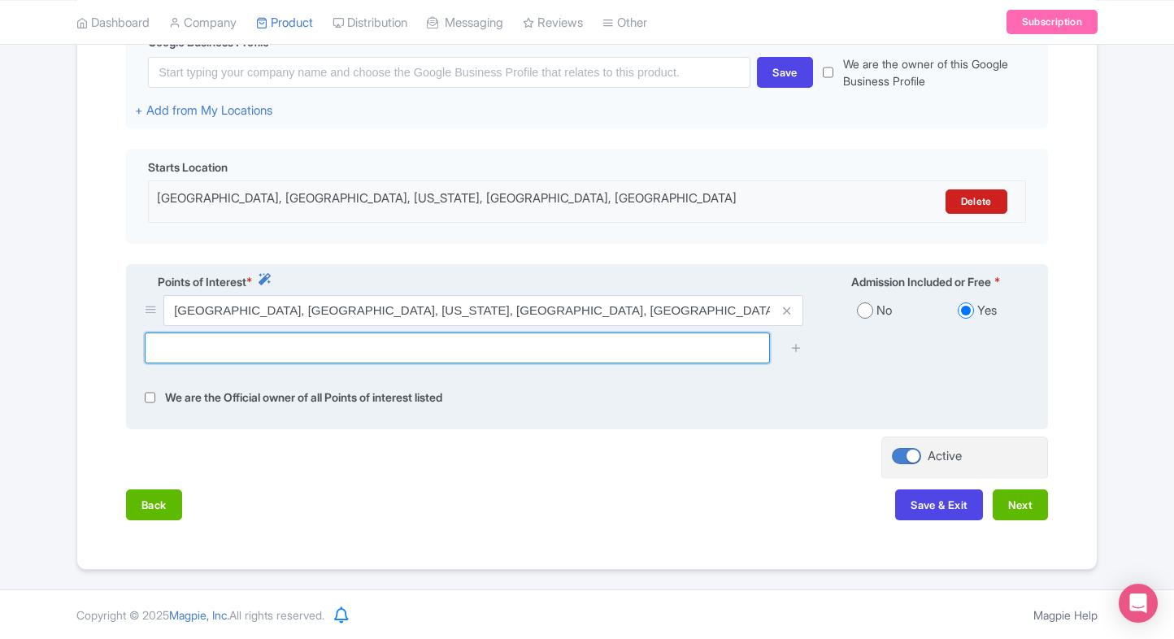
click at [281, 362] on input "text" at bounding box center [457, 348] width 625 height 31
paste input "[STREET_ADDRESS][US_STATE]"
type input "[STREET_ADDRESS][US_STATE]"
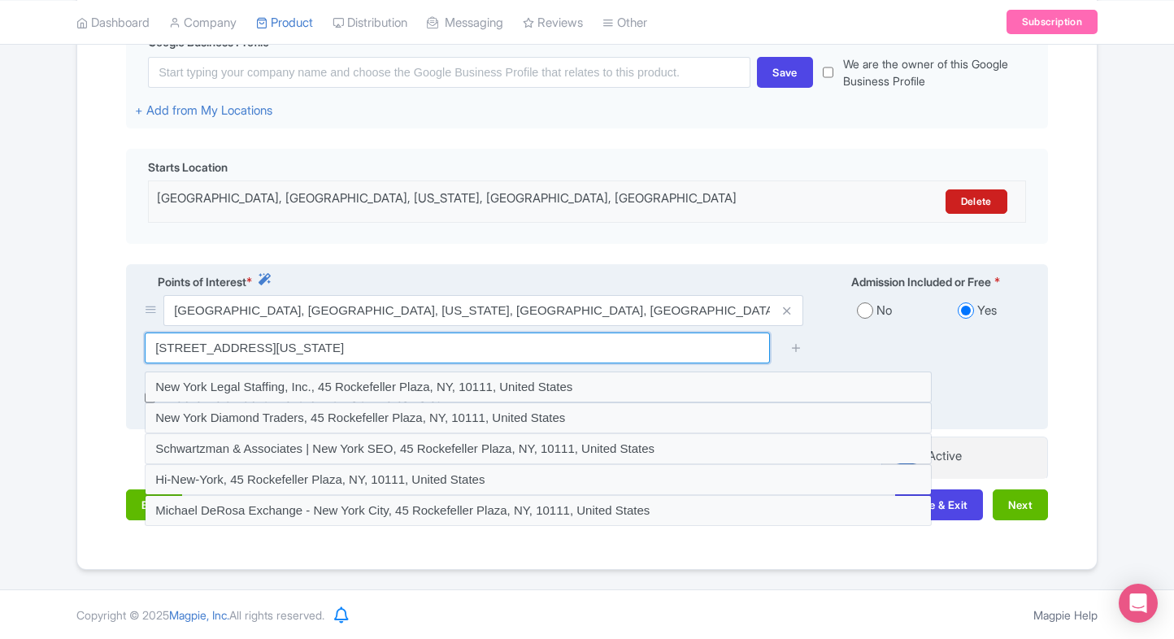
click at [281, 362] on input "[STREET_ADDRESS][US_STATE]" at bounding box center [457, 348] width 625 height 31
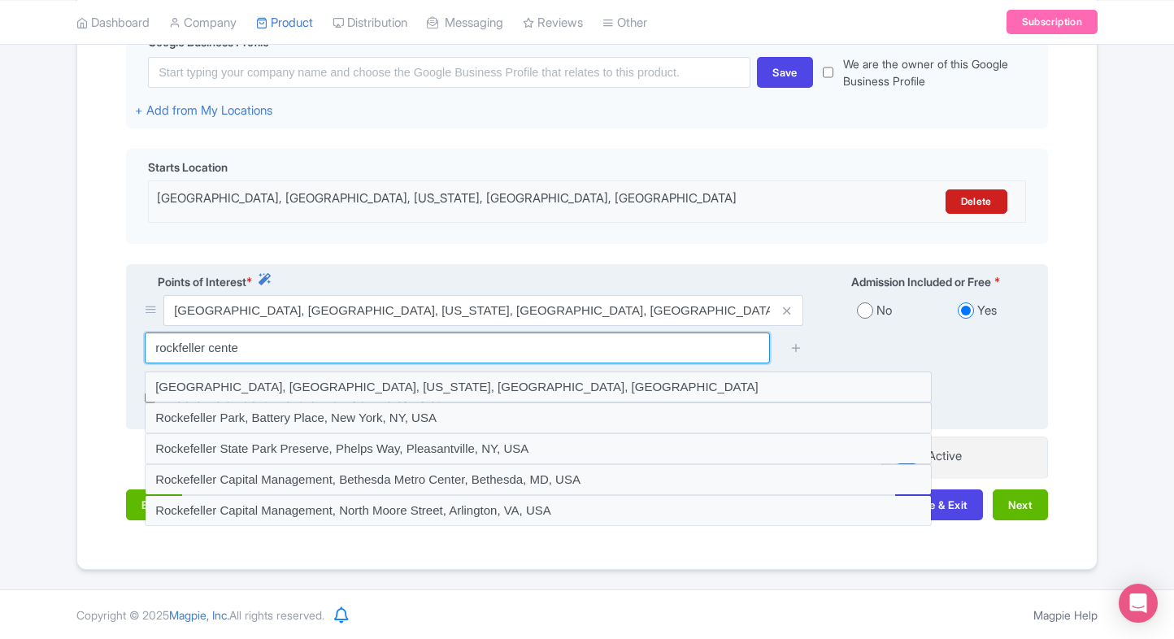
type input "[GEOGRAPHIC_DATA]"
